Goal: Task Accomplishment & Management: Manage account settings

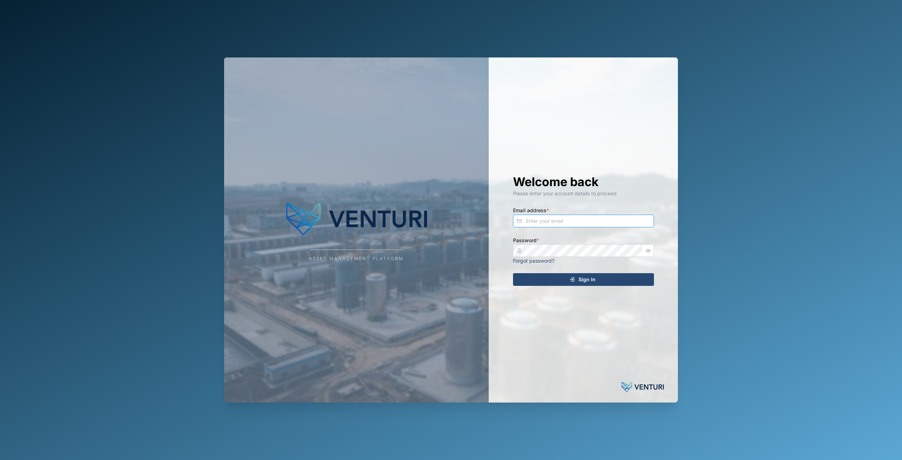
type input "principefernan@gmail.com"
click at [587, 283] on span "Sign In" at bounding box center [587, 279] width 17 height 12
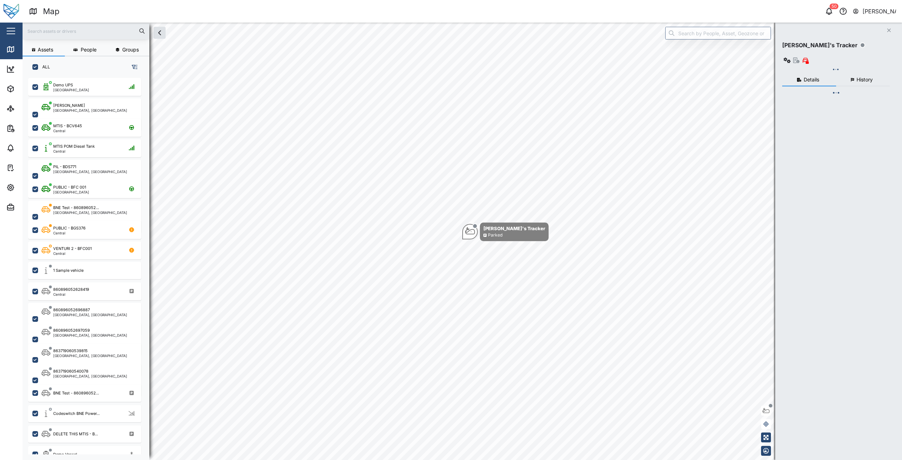
scroll to position [374, 110]
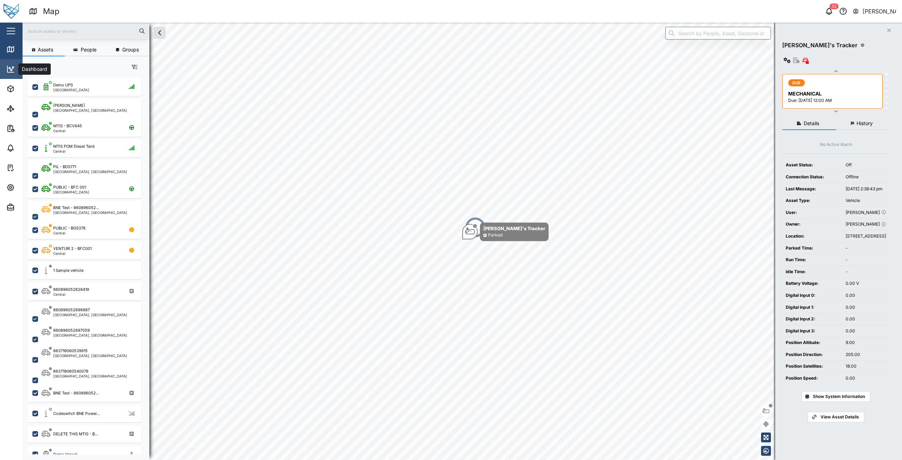
click at [11, 67] on icon at bounding box center [10, 69] width 8 height 8
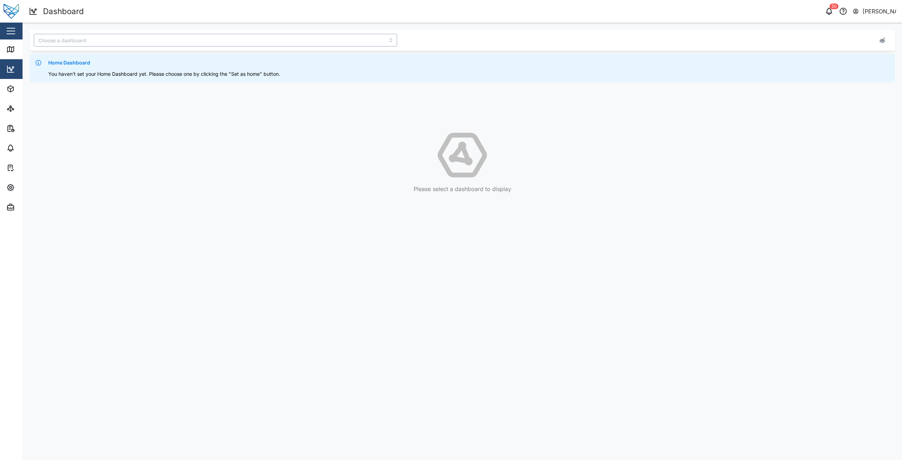
click at [149, 39] on input "search" at bounding box center [215, 40] width 363 height 13
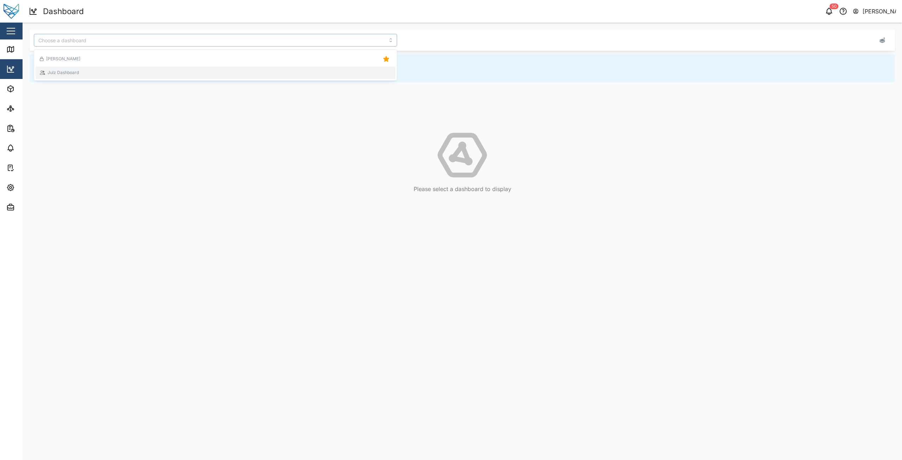
click at [102, 72] on div "Julz Dashboard" at bounding box center [215, 72] width 351 height 7
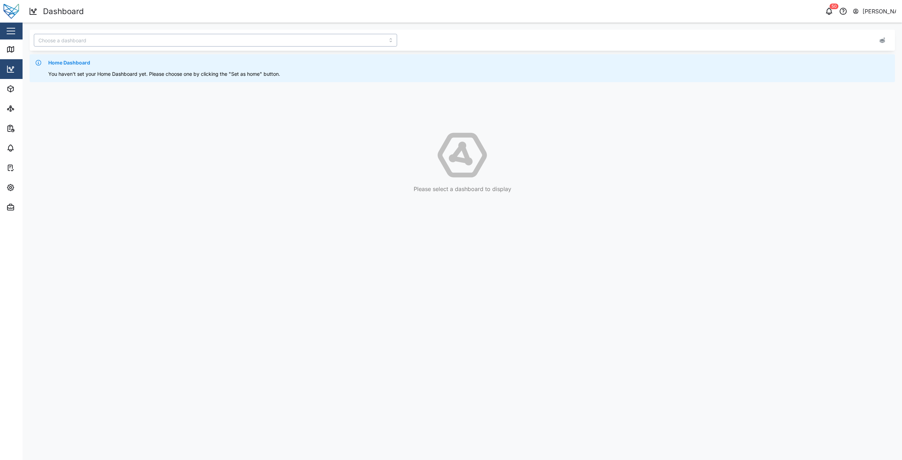
type input "Julz Dashboard"
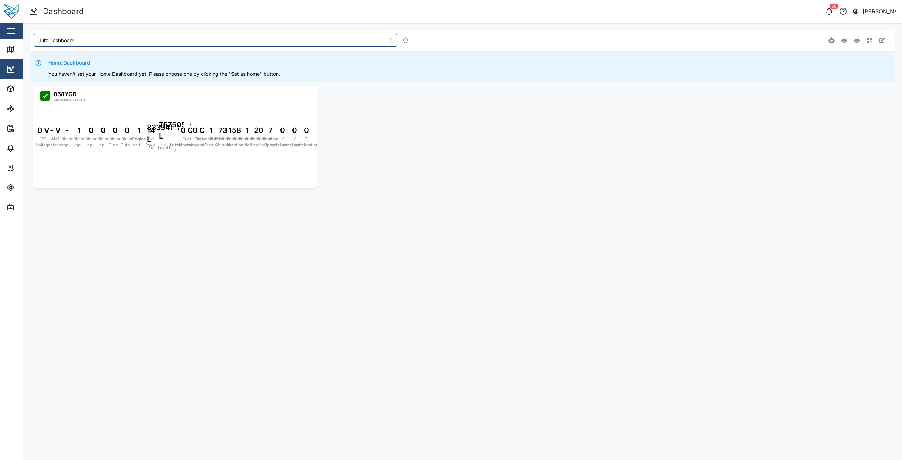
click at [423, 97] on div "058YGD Last seen: 04/09/2025 08:15 0 V 123 Voltage - V AN 1 Instance - Digital …" at bounding box center [462, 136] width 865 height 109
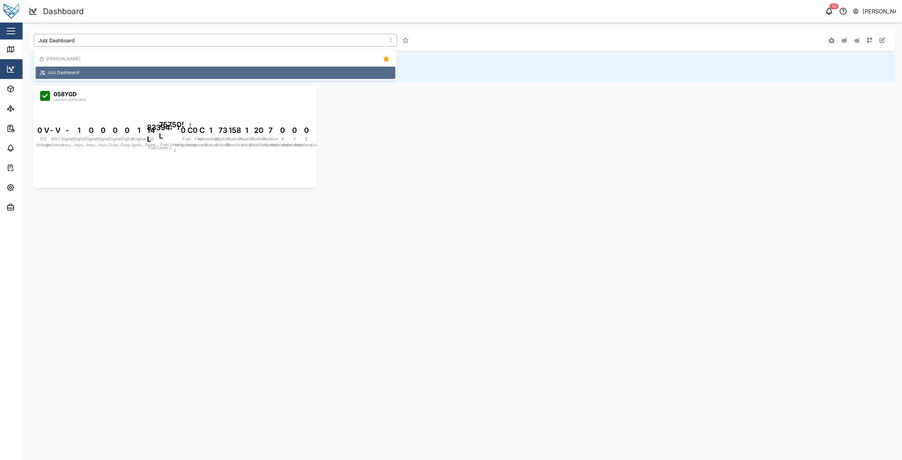
click at [283, 42] on input "Julz Dashboard" at bounding box center [215, 40] width 363 height 13
click at [89, 61] on div "[PERSON_NAME]" at bounding box center [215, 59] width 351 height 10
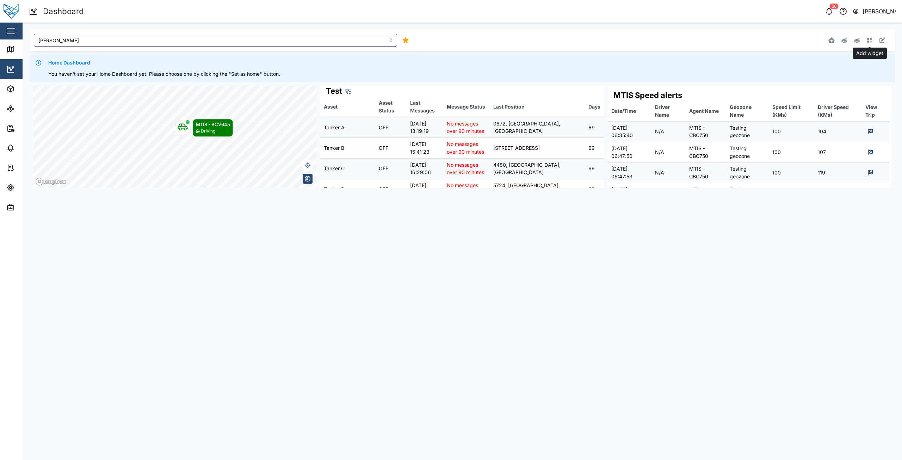
click at [873, 39] on button "button" at bounding box center [870, 40] width 10 height 10
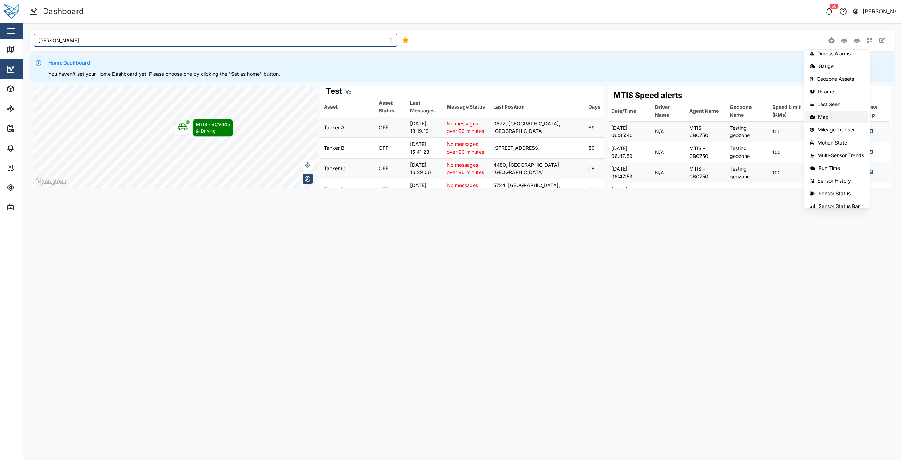
scroll to position [74, 0]
click at [667, 62] on div "Home Dashboard" at bounding box center [469, 63] width 842 height 8
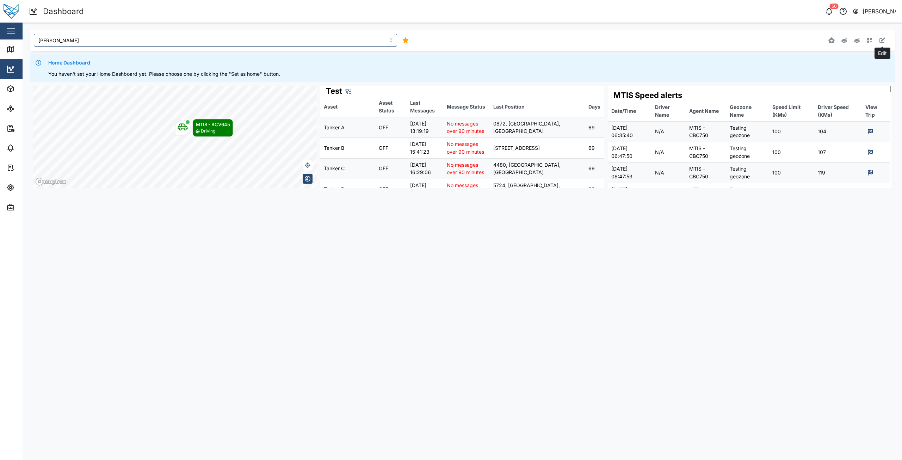
click at [883, 38] on icon "button" at bounding box center [883, 40] width 6 height 6
click at [877, 91] on button "button" at bounding box center [877, 91] width 10 height 10
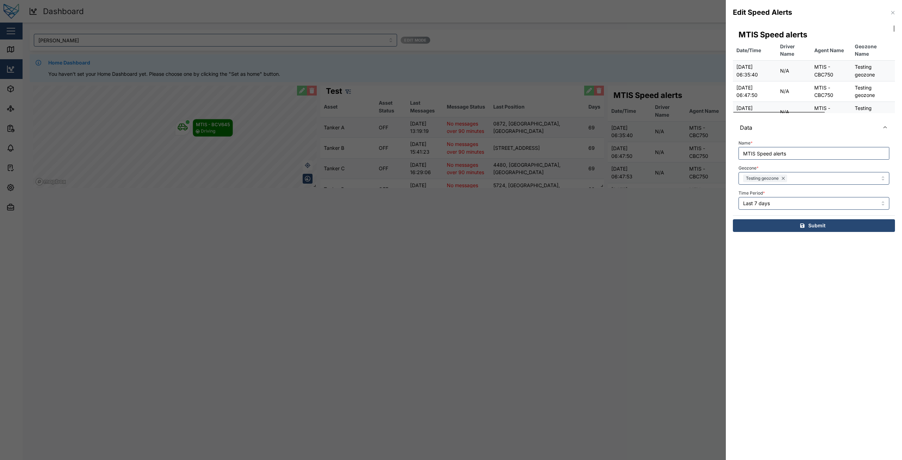
click at [895, 11] on icon "button" at bounding box center [893, 13] width 6 height 6
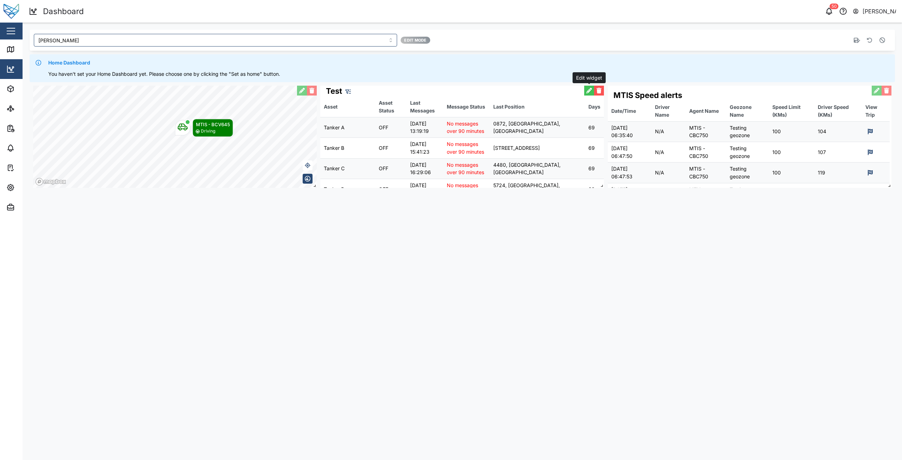
click at [587, 91] on button "button" at bounding box center [589, 91] width 10 height 10
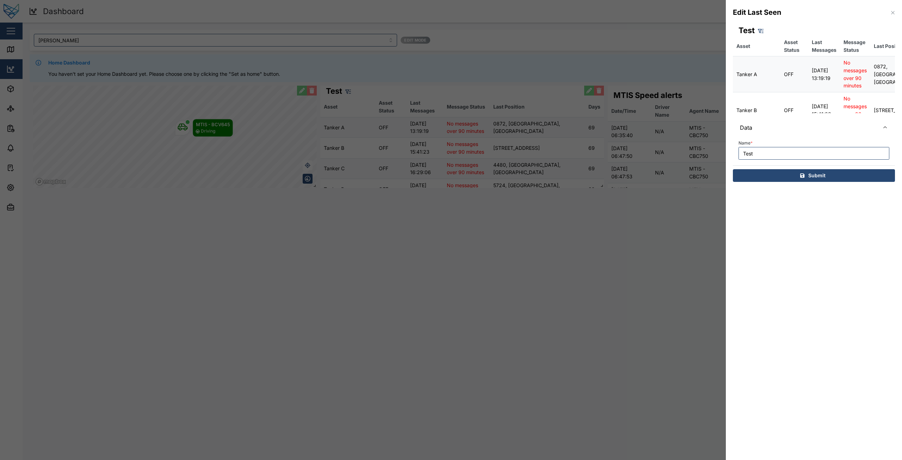
click at [894, 15] on icon "button" at bounding box center [893, 13] width 6 height 6
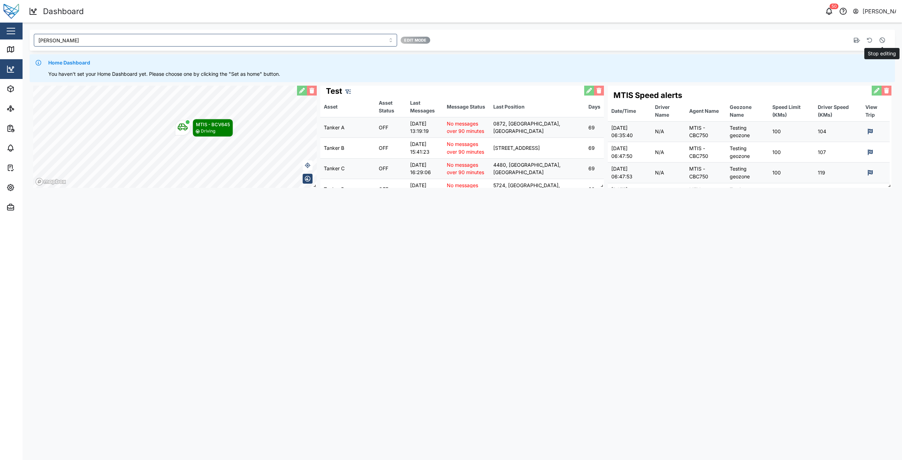
click at [883, 40] on icon "button" at bounding box center [883, 40] width 6 height 6
click at [869, 41] on icon "button" at bounding box center [869, 40] width 5 height 5
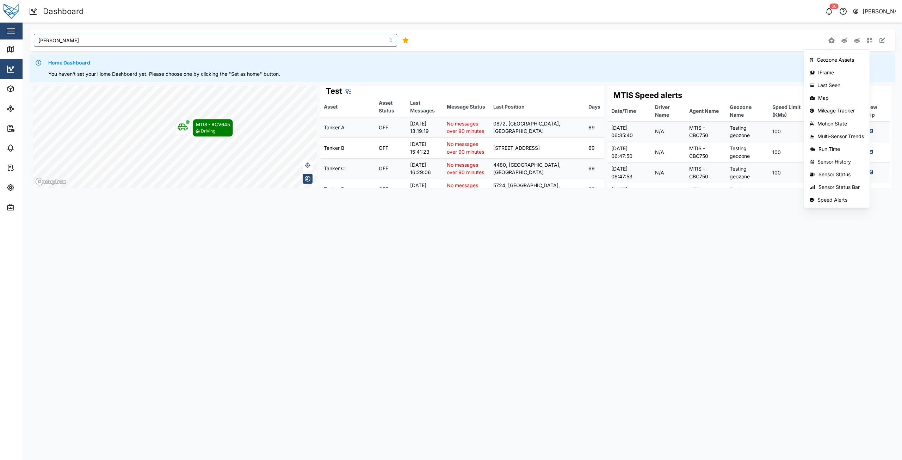
click at [498, 41] on div "[PERSON_NAME]" at bounding box center [283, 40] width 498 height 13
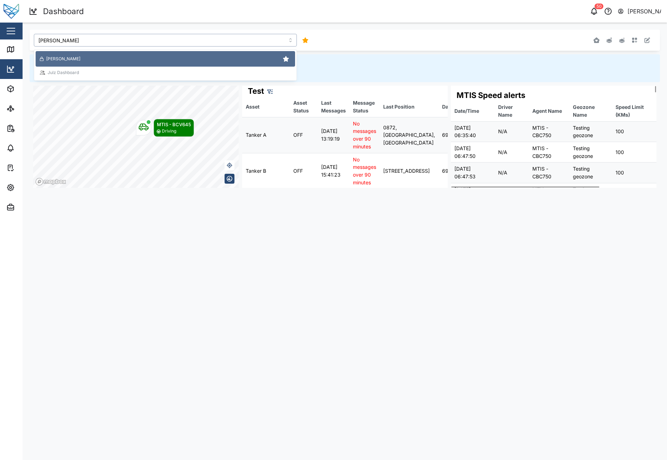
click at [149, 39] on input "[PERSON_NAME]" at bounding box center [165, 40] width 263 height 13
click at [62, 70] on div "Julz Dashboard" at bounding box center [63, 72] width 31 height 7
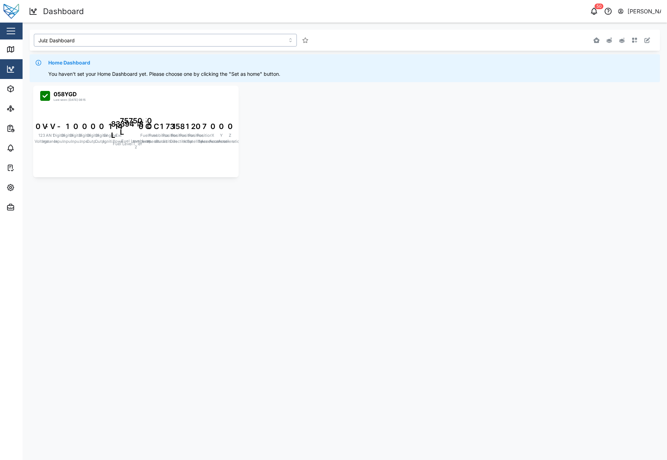
click at [136, 40] on input "Julz Dashboard" at bounding box center [165, 40] width 263 height 13
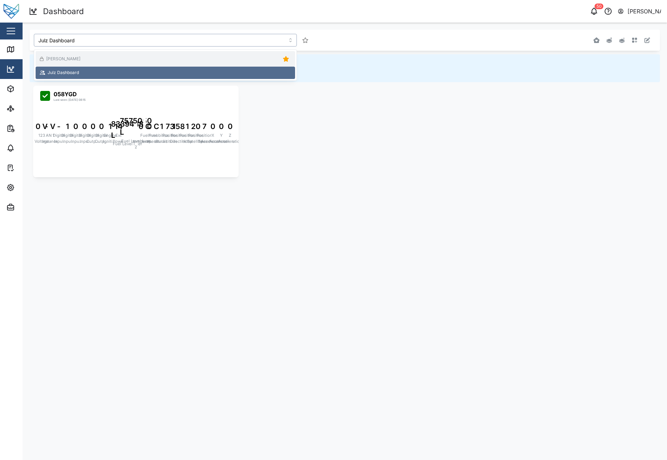
click at [72, 57] on div "[PERSON_NAME]" at bounding box center [165, 59] width 251 height 10
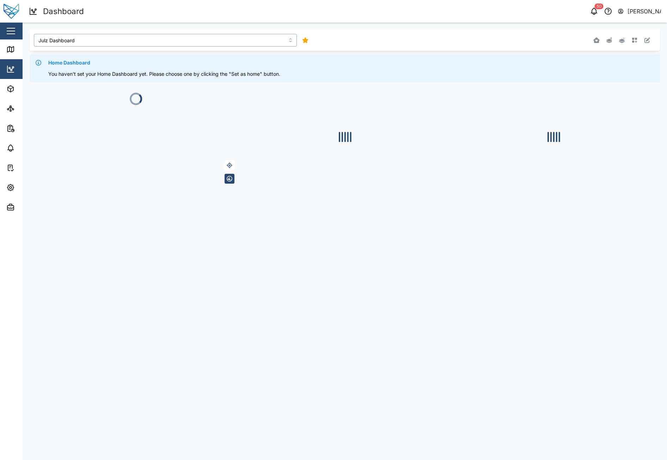
type input "[PERSON_NAME]"
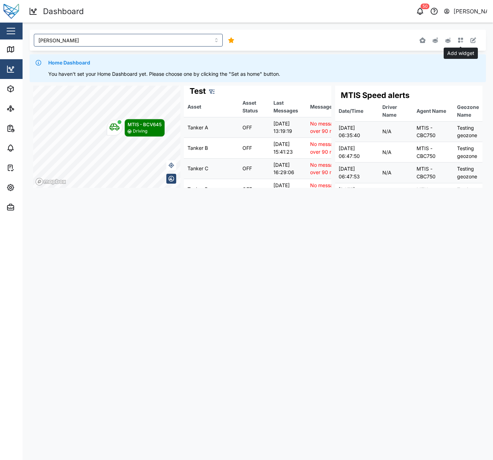
click at [458, 41] on icon "button" at bounding box center [460, 40] width 5 height 5
click at [418, 246] on main "Niel Tester Active Alarms Agent Quick View Agent Status Connection State Duress…" at bounding box center [258, 241] width 470 height 437
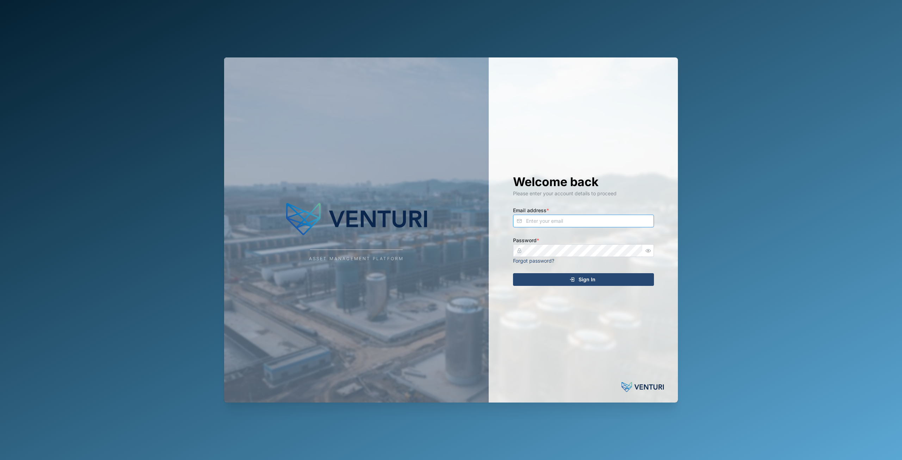
type input "principefernan@gmail.com"
click at [596, 281] on div "Sign In" at bounding box center [583, 279] width 130 height 12
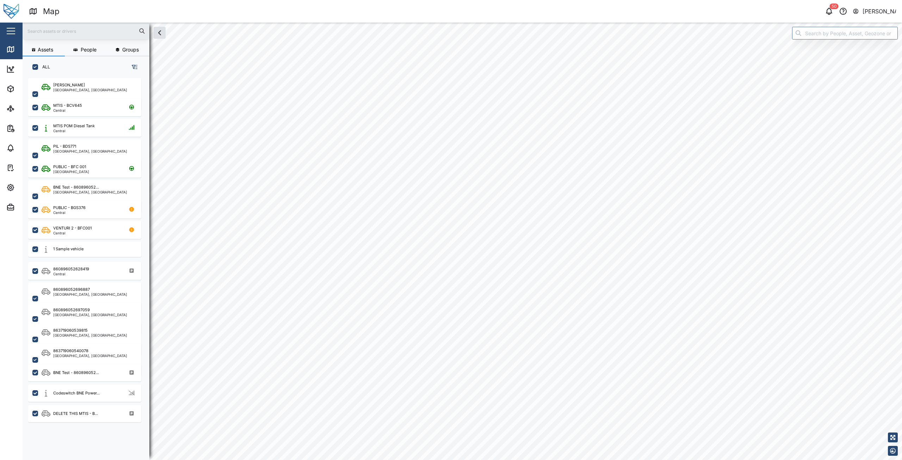
checkbox input "true"
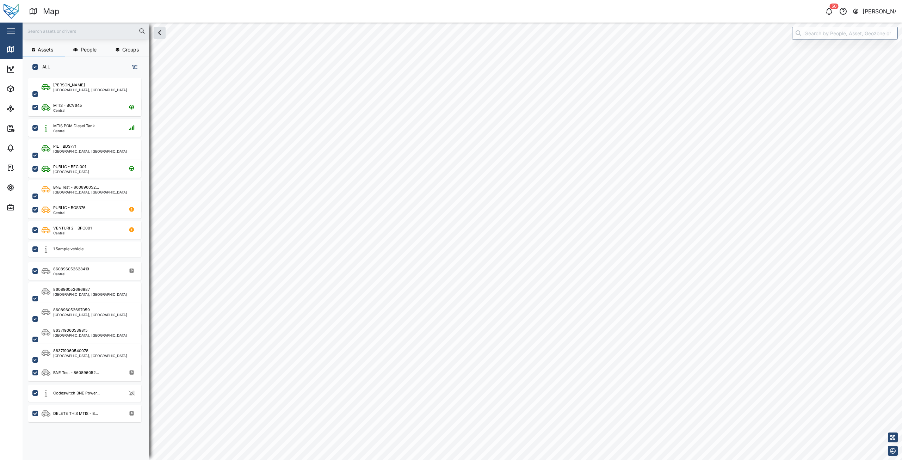
checkbox input "true"
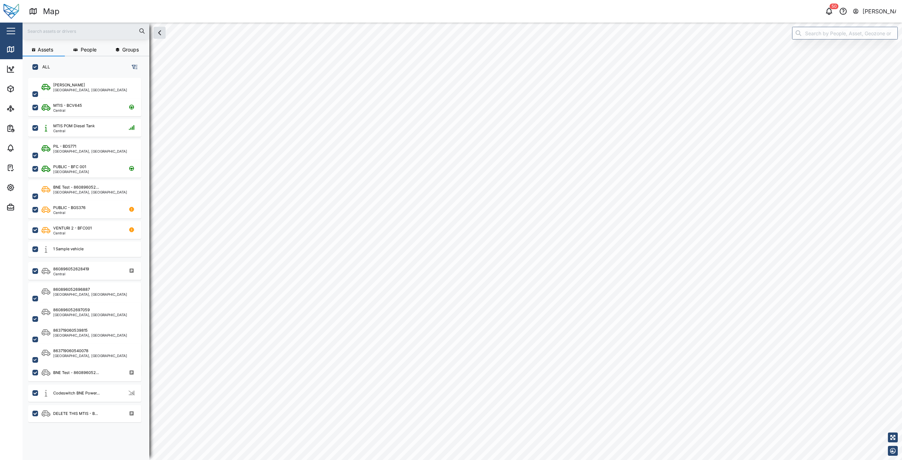
checkbox input "true"
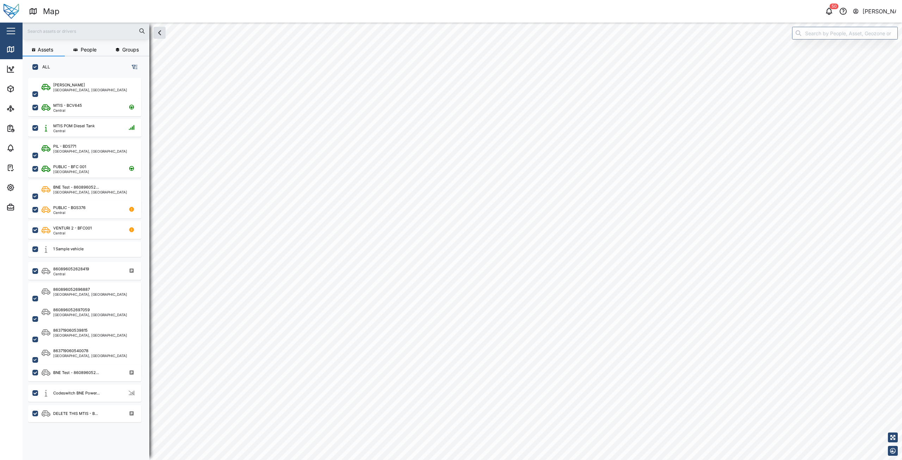
checkbox input "true"
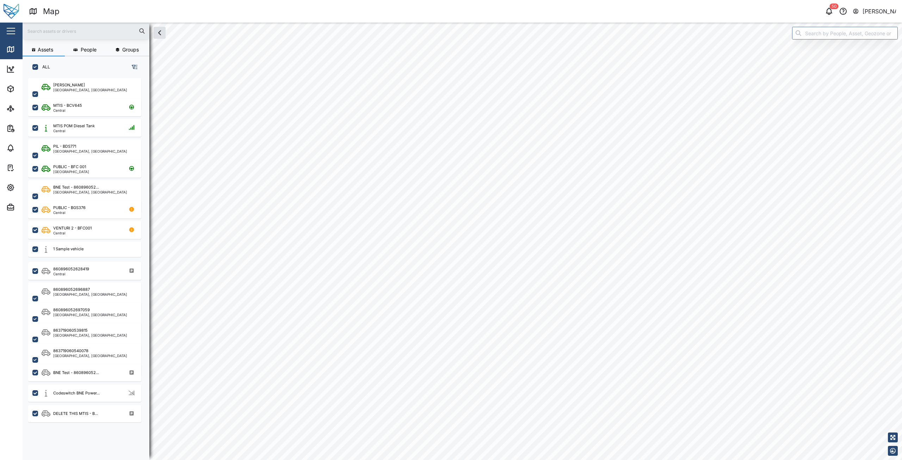
checkbox input "true"
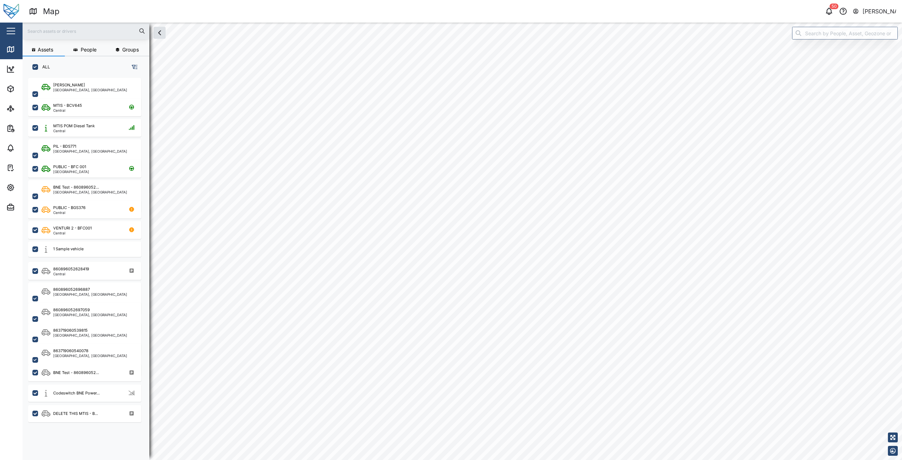
checkbox input "true"
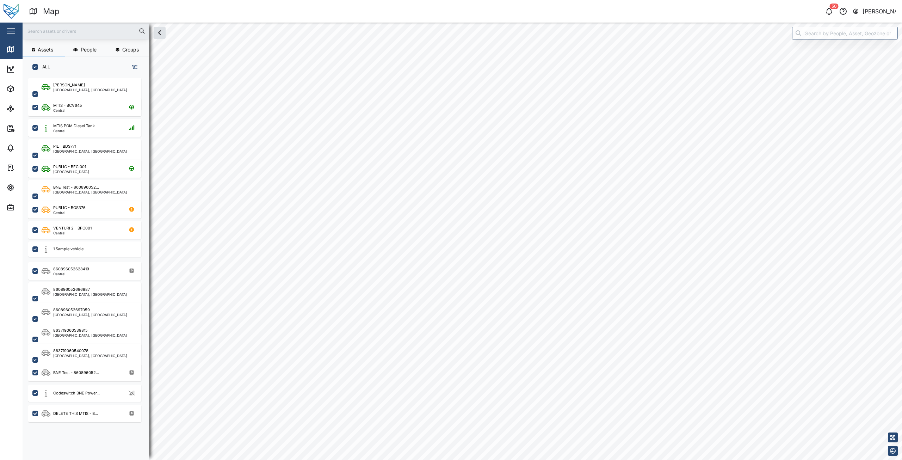
checkbox input "true"
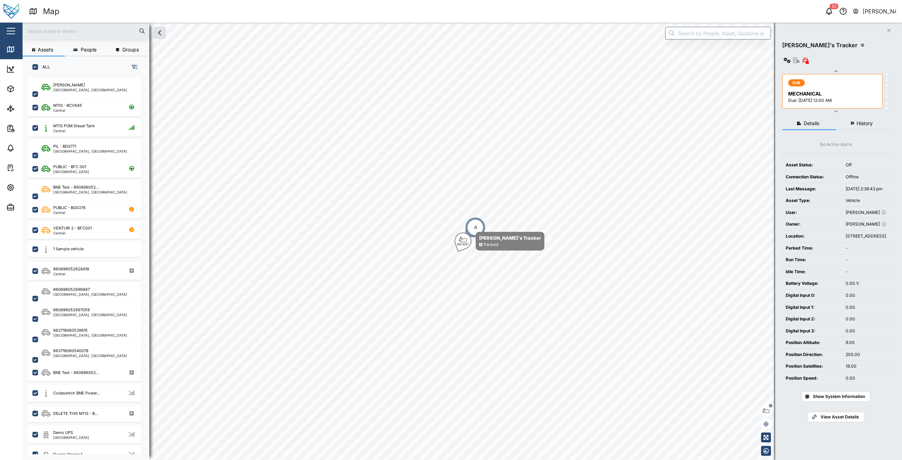
scroll to position [6, 6]
click at [14, 66] on icon at bounding box center [10, 69] width 8 height 8
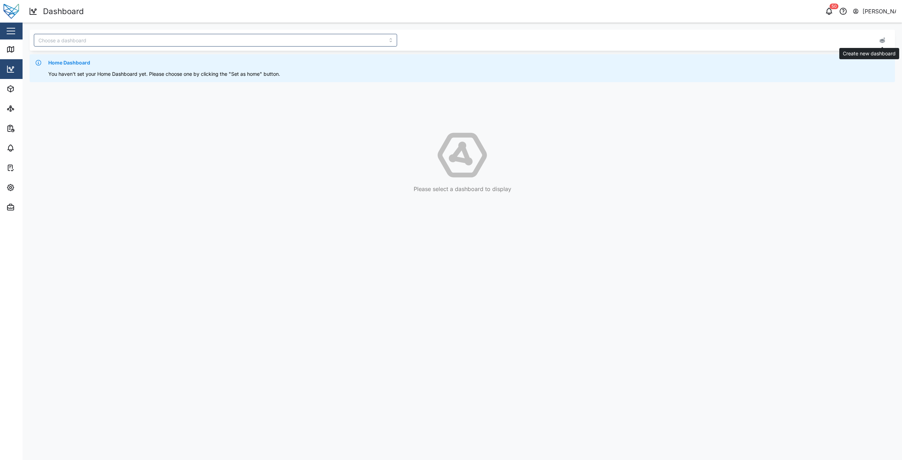
click at [887, 38] on button "button" at bounding box center [882, 40] width 10 height 10
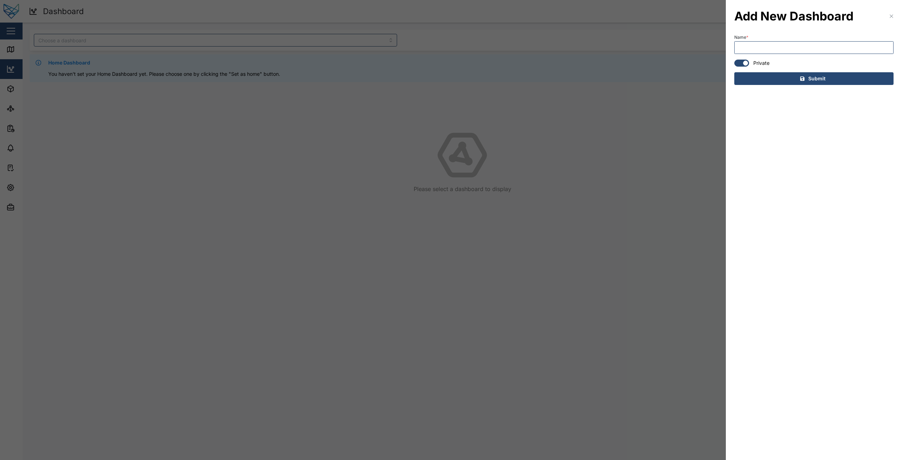
click at [395, 94] on div at bounding box center [451, 230] width 902 height 460
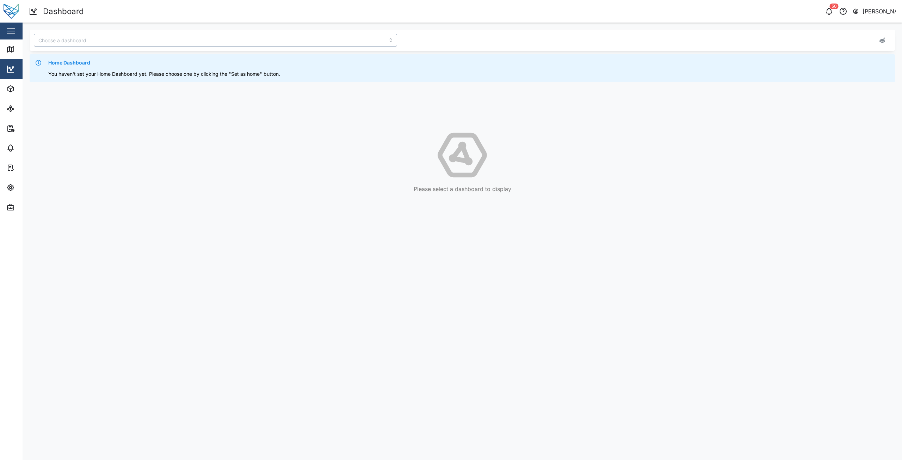
click at [208, 44] on input "search" at bounding box center [215, 40] width 363 height 13
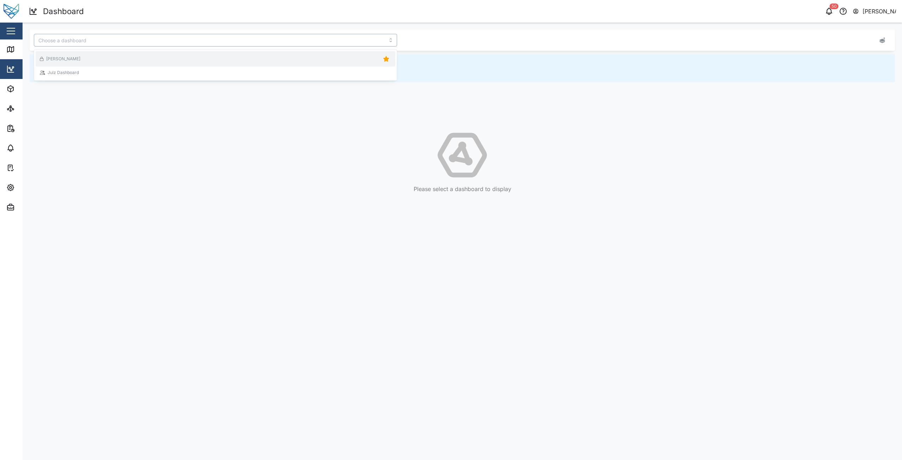
click at [95, 59] on div "[PERSON_NAME]" at bounding box center [215, 59] width 351 height 10
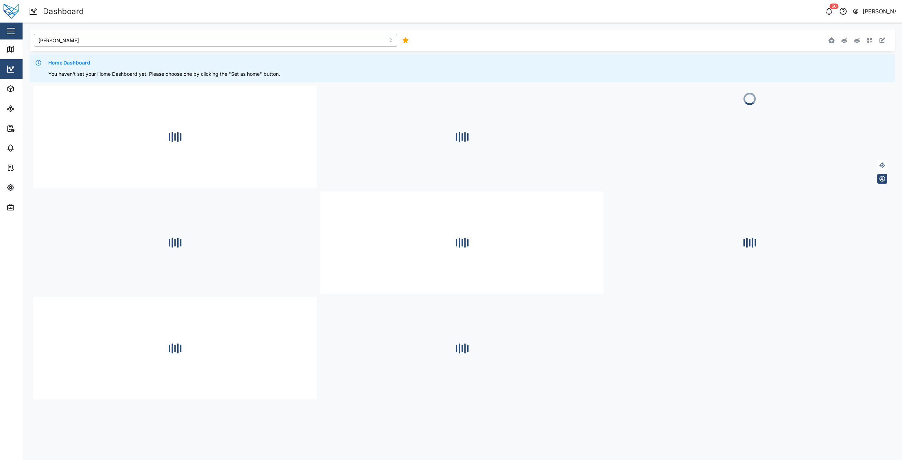
type input "[PERSON_NAME]"
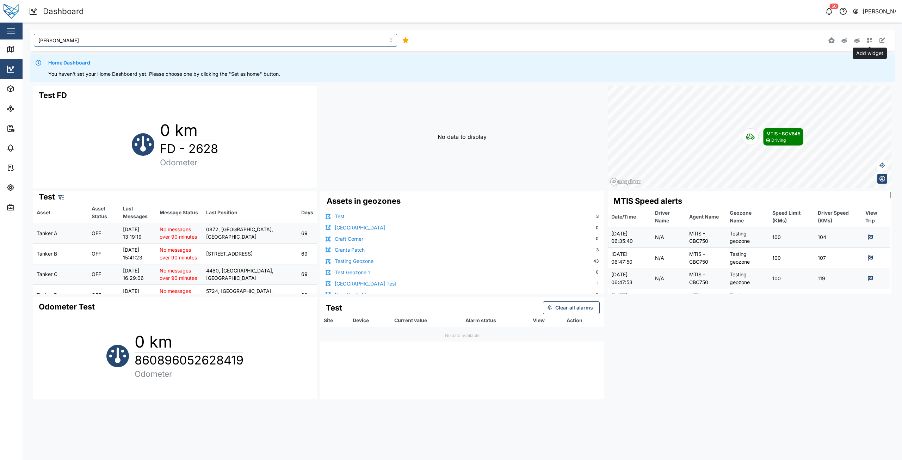
click at [870, 41] on icon "button" at bounding box center [870, 40] width 6 height 6
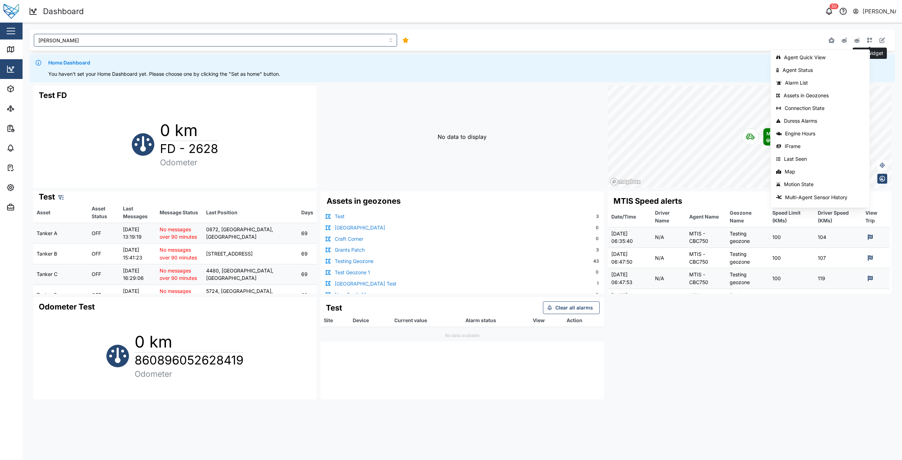
click at [872, 37] on button "button" at bounding box center [870, 40] width 10 height 10
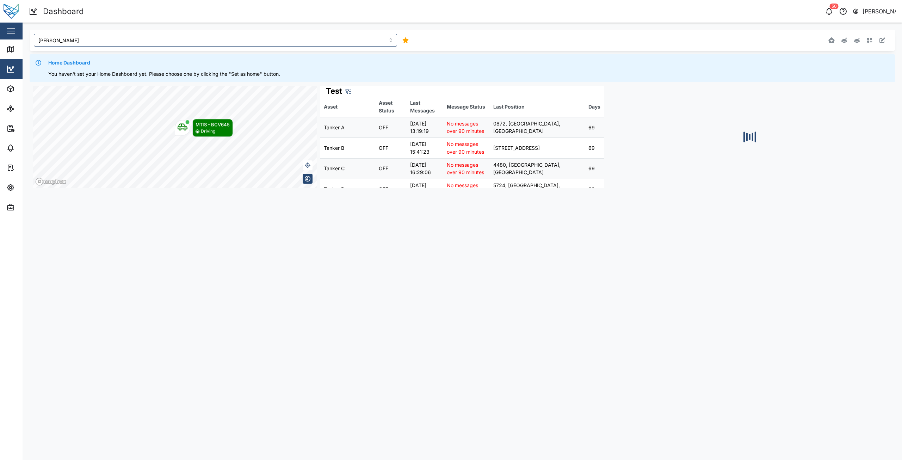
click at [539, 58] on div "Home Dashboard You haven't set your Home Dashboard yet. Please choose one by cl…" at bounding box center [462, 68] width 865 height 28
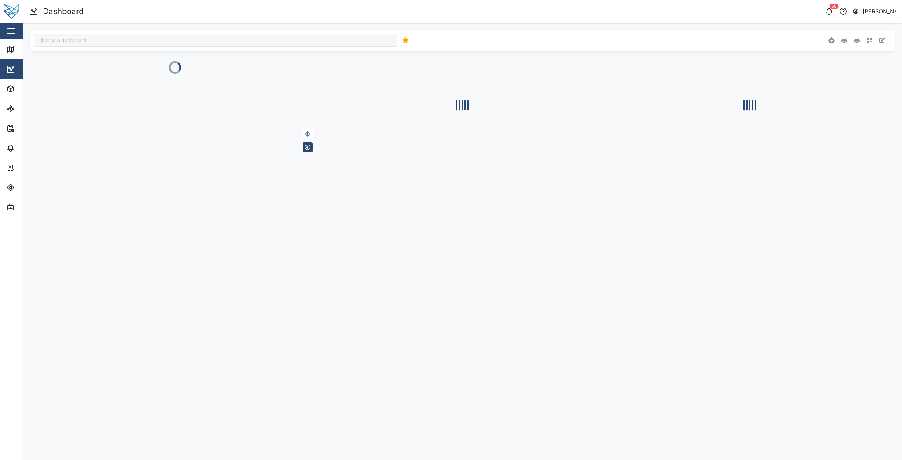
type input "[PERSON_NAME]"
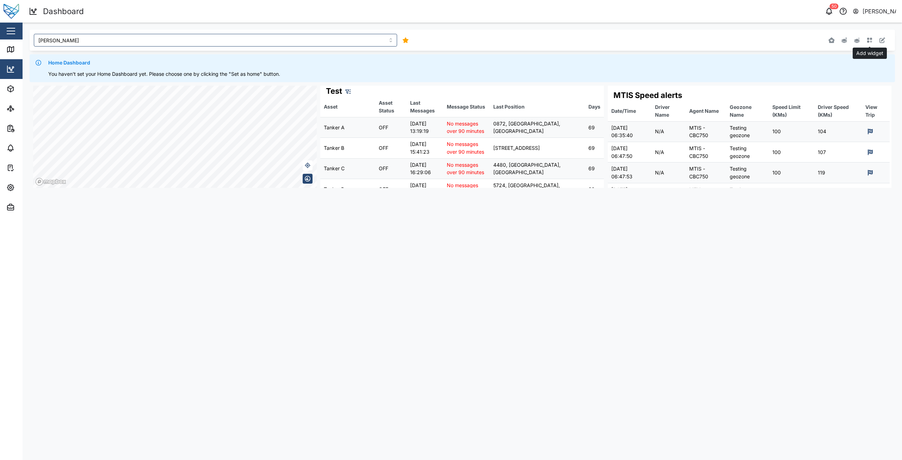
click at [869, 42] on icon "button" at bounding box center [869, 40] width 5 height 5
